Goal: Navigation & Orientation: Find specific page/section

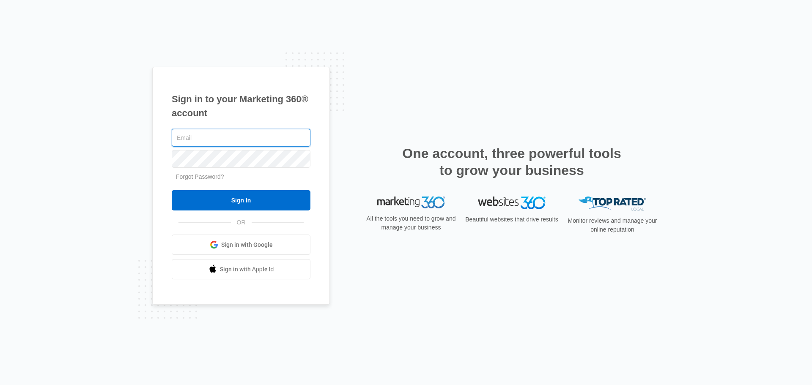
type input "john.obertubbesing@madwire.com"
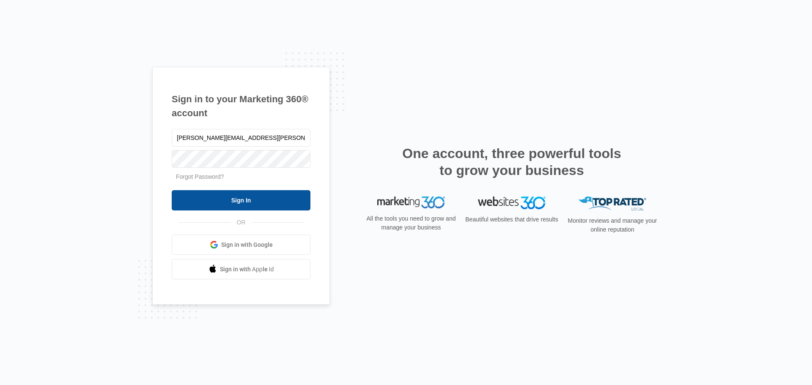
click at [254, 197] on input "Sign In" at bounding box center [241, 200] width 139 height 20
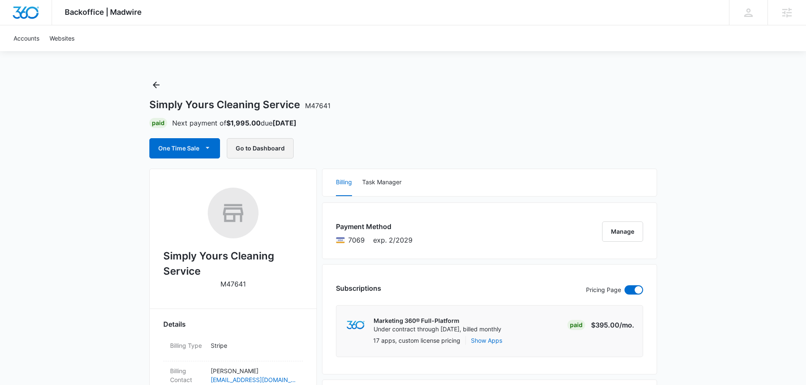
click at [280, 151] on button "Go to Dashboard" at bounding box center [260, 148] width 67 height 20
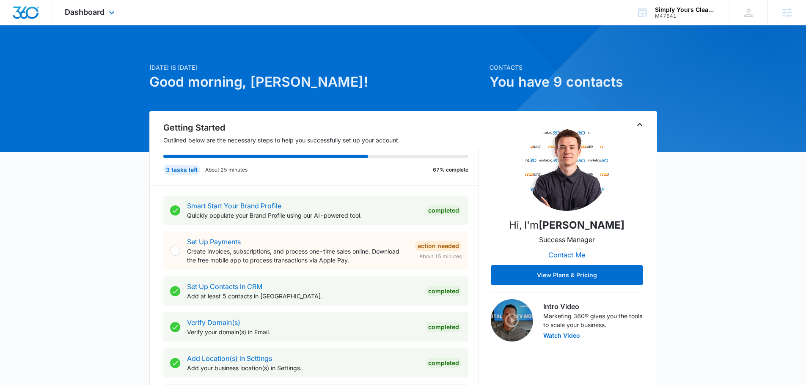
click at [107, 21] on div "Dashboard Apps Reputation Websites Forms CRM Email Social Content Ads Intellige…" at bounding box center [90, 12] width 77 height 25
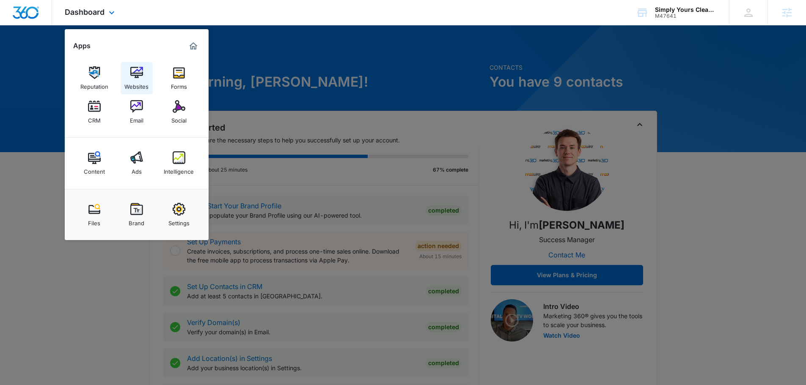
click at [127, 71] on link "Websites" at bounding box center [137, 78] width 32 height 32
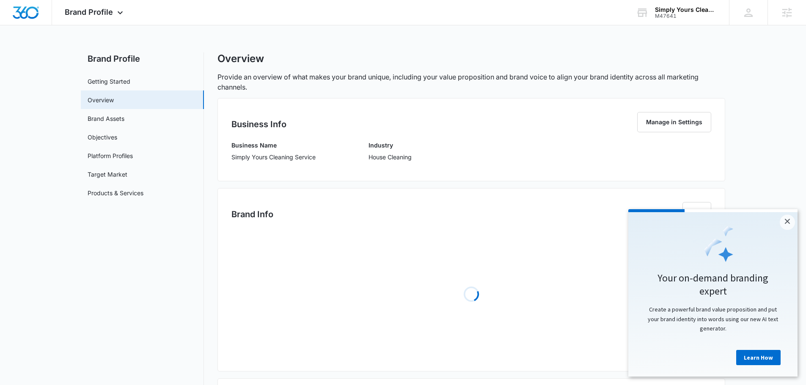
click at [800, 217] on main "Brand Profile Getting Started Overview Brand Assets Objectives Platform Profile…" at bounding box center [403, 355] width 806 height 607
click at [793, 221] on link "×" at bounding box center [786, 222] width 15 height 15
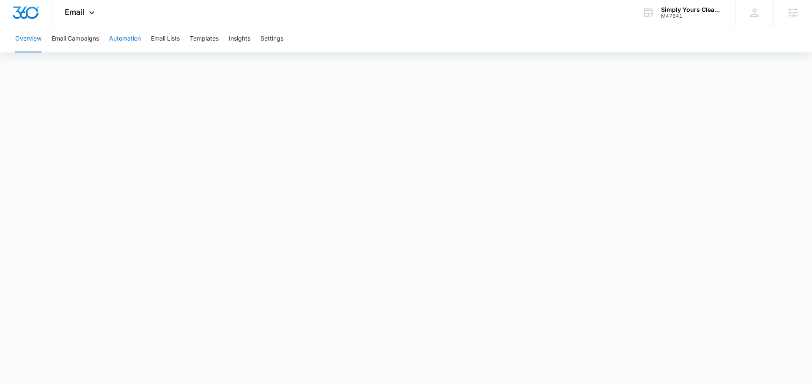
click at [133, 42] on button "Automation" at bounding box center [125, 38] width 32 height 27
click at [74, 38] on button "Email Campaigns" at bounding box center [75, 38] width 47 height 27
click at [88, 14] on icon at bounding box center [92, 15] width 10 height 10
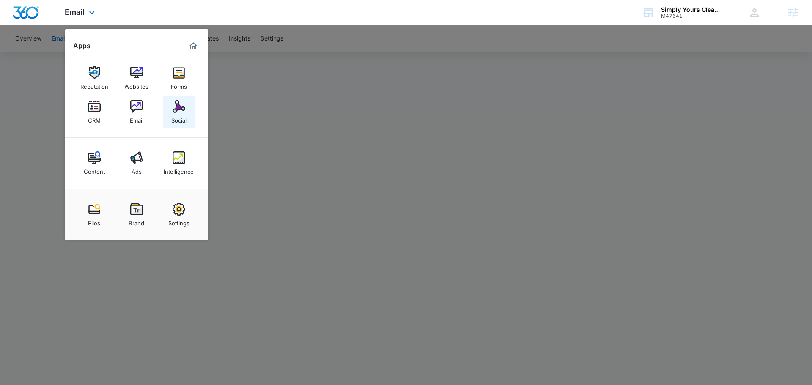
click at [191, 111] on link "Social" at bounding box center [179, 112] width 32 height 32
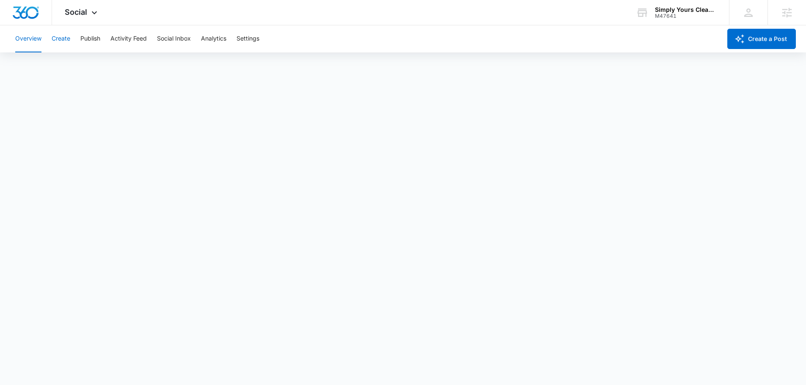
click at [69, 40] on button "Create" at bounding box center [61, 38] width 19 height 27
click at [85, 38] on button "Publish" at bounding box center [90, 38] width 20 height 27
click at [135, 36] on button "Activity Feed" at bounding box center [128, 38] width 36 height 27
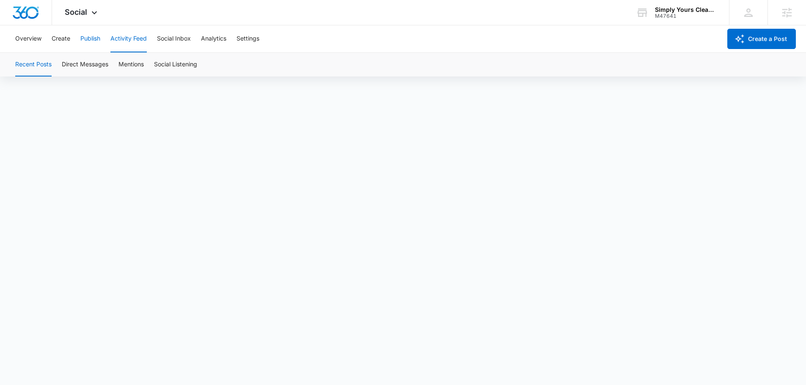
click at [89, 40] on button "Publish" at bounding box center [90, 38] width 20 height 27
click at [64, 67] on button "Schedules" at bounding box center [64, 65] width 29 height 24
click at [7, 66] on div "Calendar Schedules" at bounding box center [403, 64] width 806 height 24
click at [18, 66] on button "Calendar" at bounding box center [27, 65] width 25 height 24
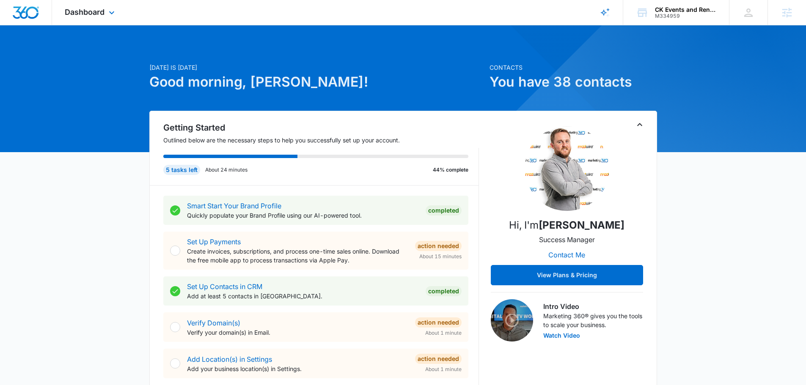
click at [102, 18] on div "Dashboard Apps Reputation Forms CRM Email Social Content Ads Intelligence Files…" at bounding box center [90, 12] width 77 height 25
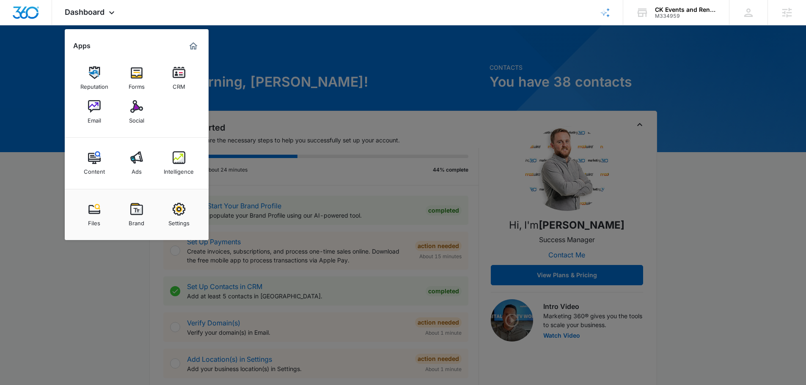
click at [97, 108] on img at bounding box center [94, 106] width 13 height 13
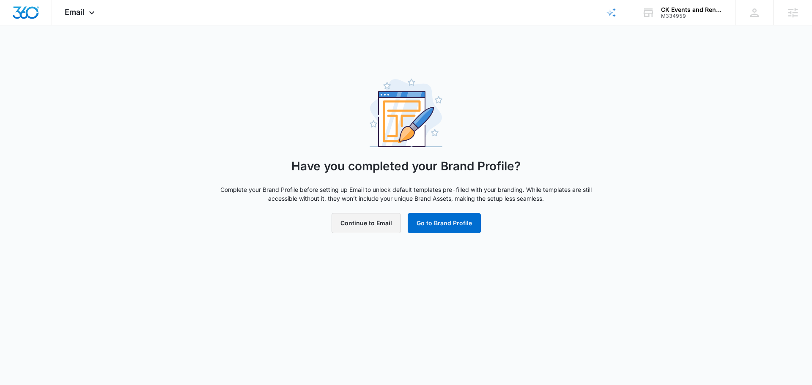
click at [374, 223] on button "Continue to Email" at bounding box center [366, 223] width 69 height 20
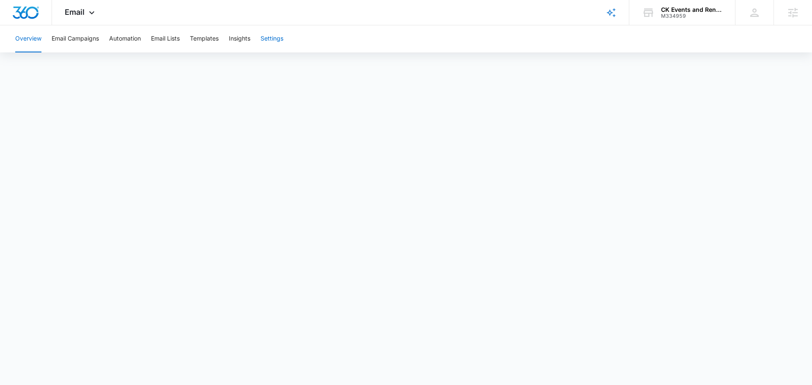
click at [266, 37] on button "Settings" at bounding box center [272, 38] width 23 height 27
